Goal: Information Seeking & Learning: Find specific fact

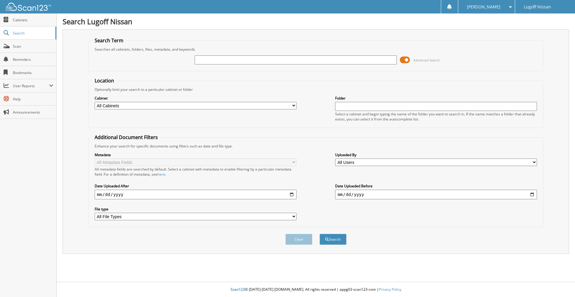
paste input "18756"
type input "18756"
click at [320, 234] on button "Search" at bounding box center [333, 239] width 27 height 11
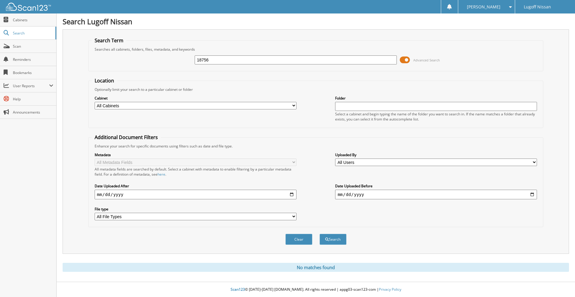
click at [199, 60] on input "18756" at bounding box center [296, 59] width 202 height 9
click at [198, 60] on input "18756" at bounding box center [296, 59] width 202 height 9
click at [210, 61] on input "18756" at bounding box center [296, 59] width 202 height 9
click at [320, 234] on button "Search" at bounding box center [333, 239] width 27 height 11
